Goal: Transaction & Acquisition: Purchase product/service

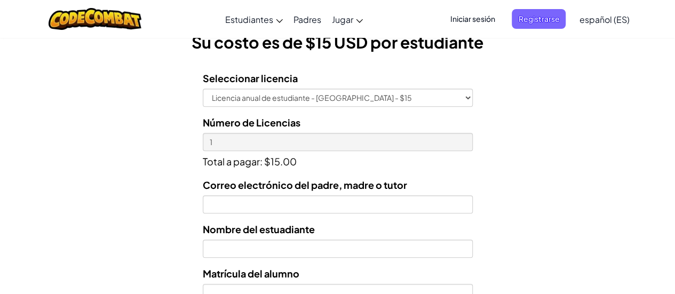
scroll to position [316, 0]
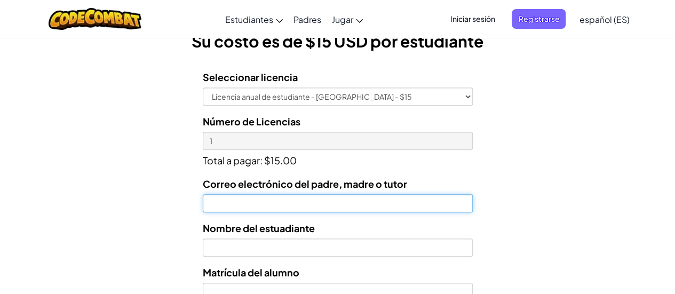
click at [283, 203] on input "Correo electrónico del padre, madre o tutor" at bounding box center [338, 203] width 270 height 18
paste input "antoniobadsanchez@gmail.com"
type input "antoniobadsanchez@gmail.com"
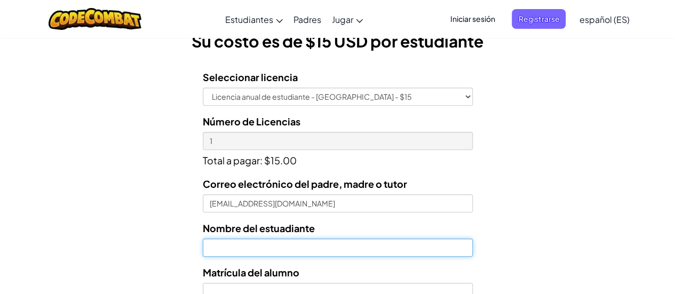
click at [287, 247] on input "text" at bounding box center [338, 248] width 270 height 18
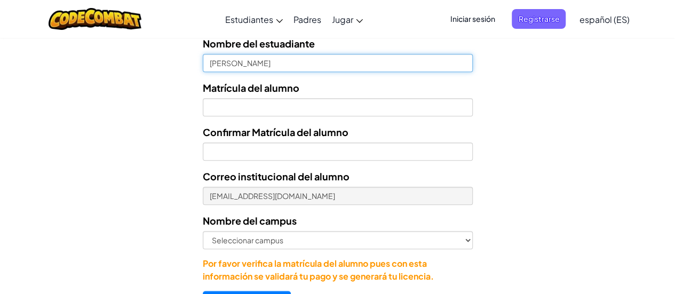
scroll to position [533, 0]
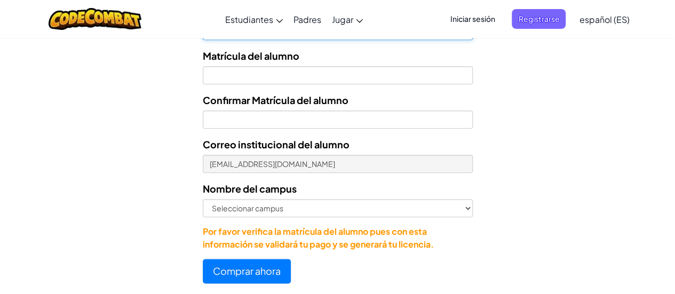
type input "David Antonio Badillo González"
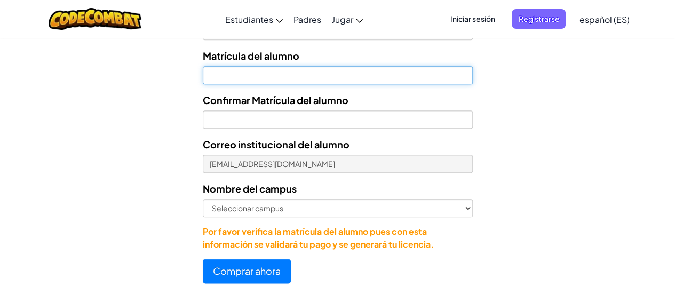
click at [268, 70] on input "Nombre del estuadiante" at bounding box center [338, 75] width 270 height 18
click at [257, 76] on input "Nombre del estuadiante" at bounding box center [338, 75] width 270 height 18
type input "07181779"
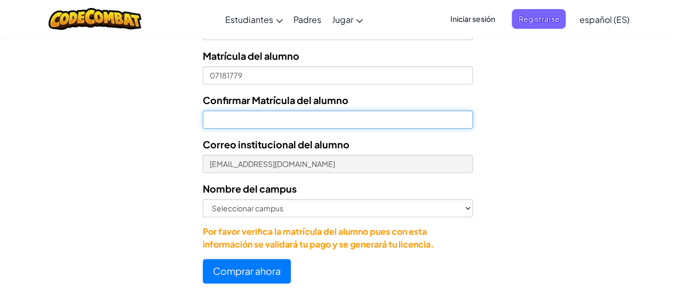
click at [261, 116] on input "Confirmar Matrícula del alumno" at bounding box center [338, 119] width 270 height 18
type input "07181779"
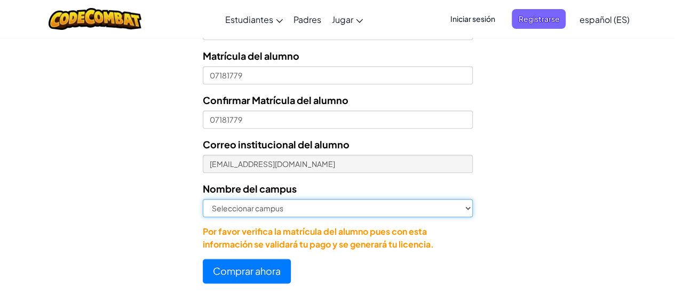
click at [311, 207] on select "Seleccionar campus Cancún Central Chihuahua Ciudad Juárez Ciudad Obregón Cuauti…" at bounding box center [338, 208] width 270 height 18
select select "Ferrería"
click at [203, 199] on select "Seleccionar campus Cancún Central Chihuahua Ciudad Juárez Ciudad Obregón Cuauti…" at bounding box center [338, 208] width 270 height 18
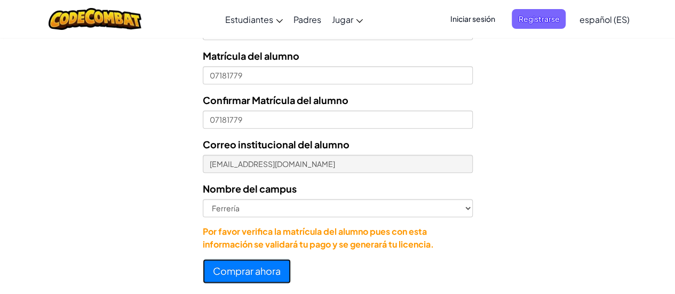
click at [263, 266] on button "Comprar ahora" at bounding box center [247, 271] width 88 height 25
